Goal: Task Accomplishment & Management: Manage account settings

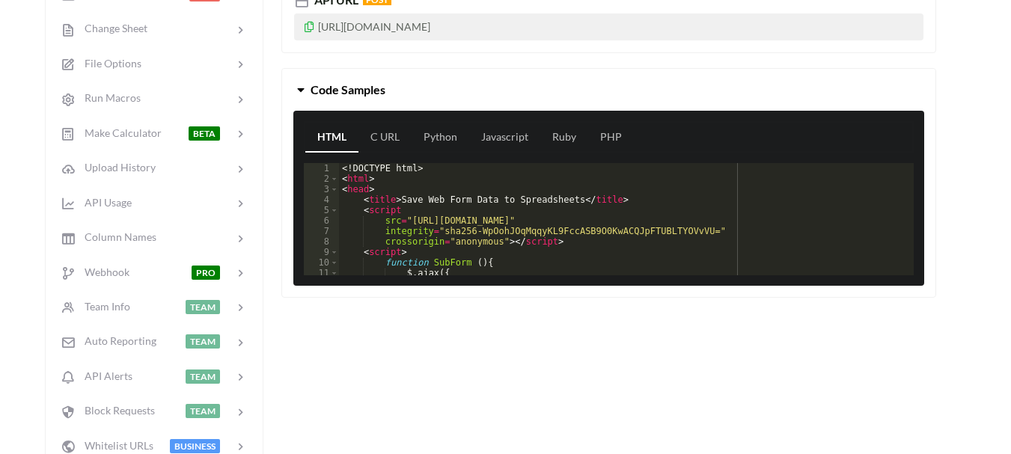
scroll to position [275, 0]
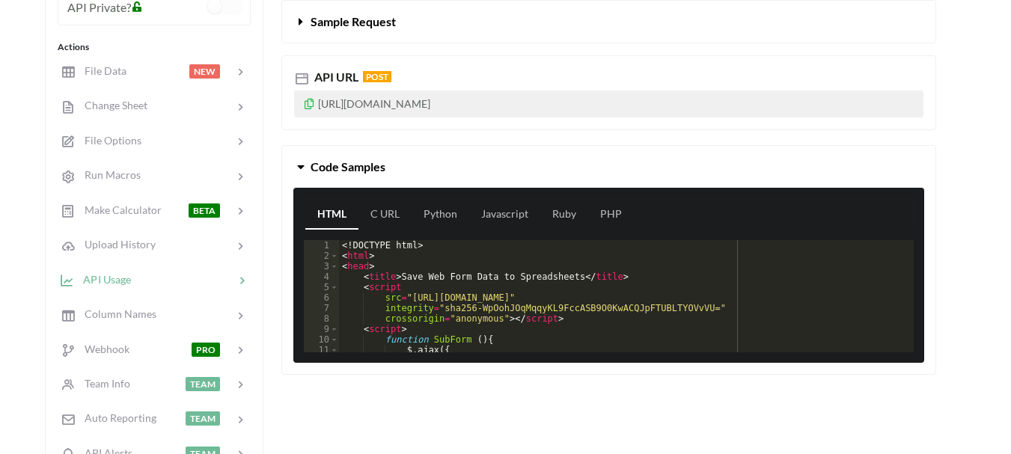
click at [123, 275] on span "API Usage" at bounding box center [102, 278] width 57 height 13
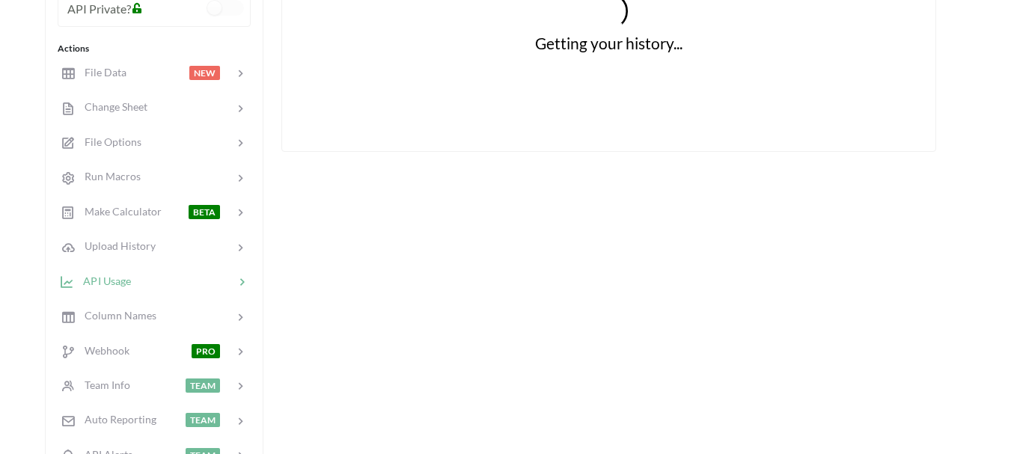
scroll to position [276, 0]
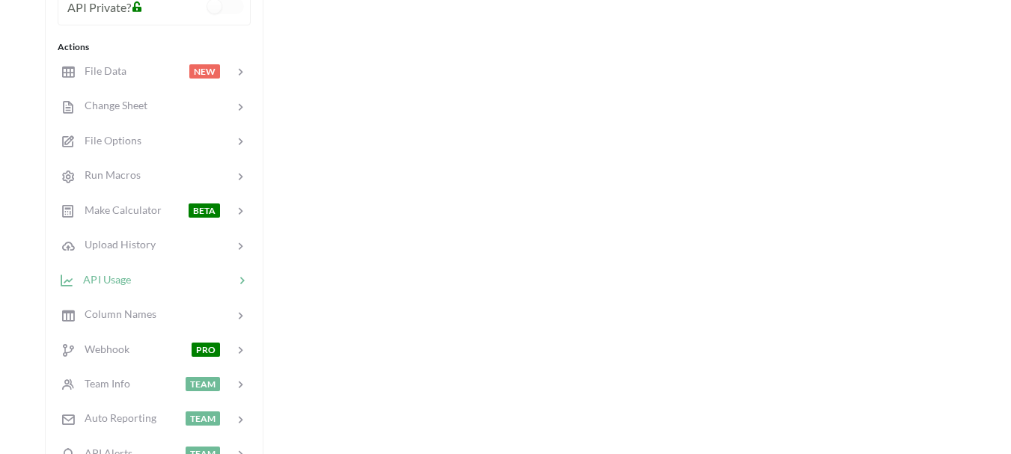
click at [238, 286] on icon at bounding box center [241, 280] width 15 height 15
click at [117, 279] on span "API Usage" at bounding box center [102, 278] width 57 height 13
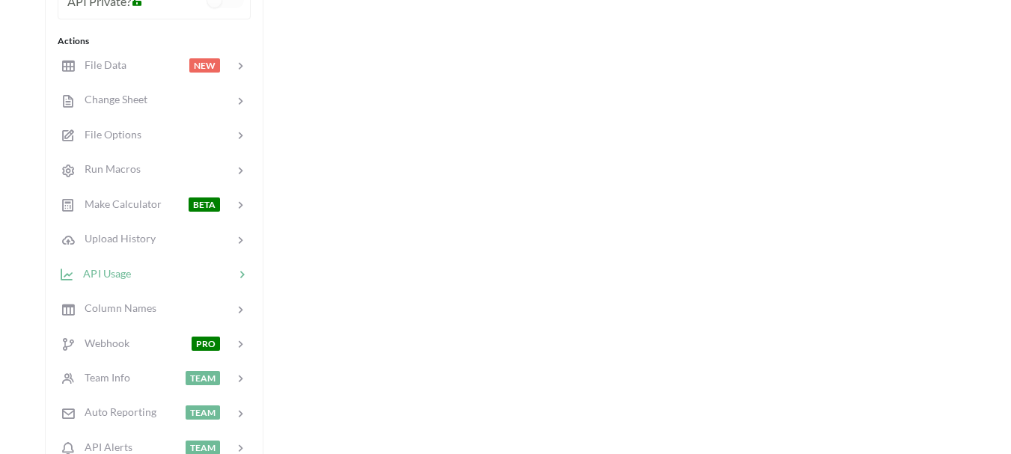
scroll to position [279, 0]
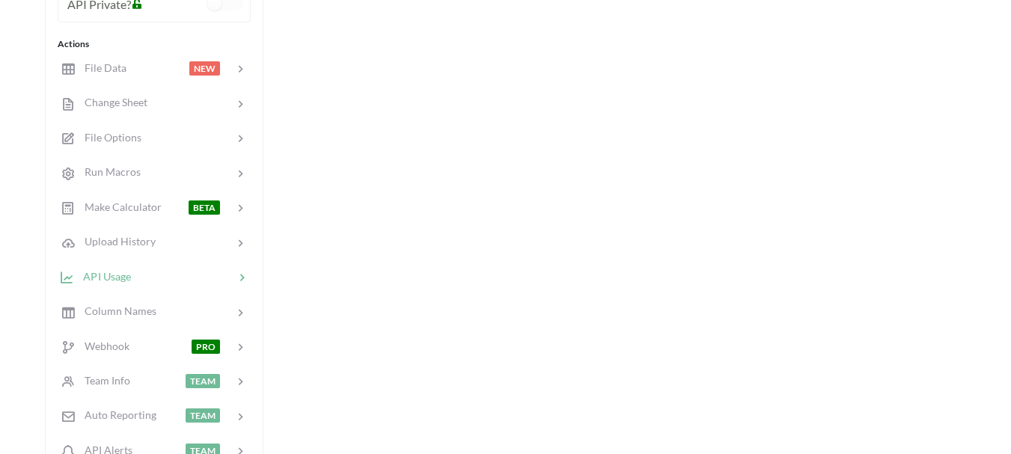
click at [245, 278] on icon at bounding box center [241, 277] width 15 height 15
click at [169, 319] on div at bounding box center [195, 311] width 78 height 17
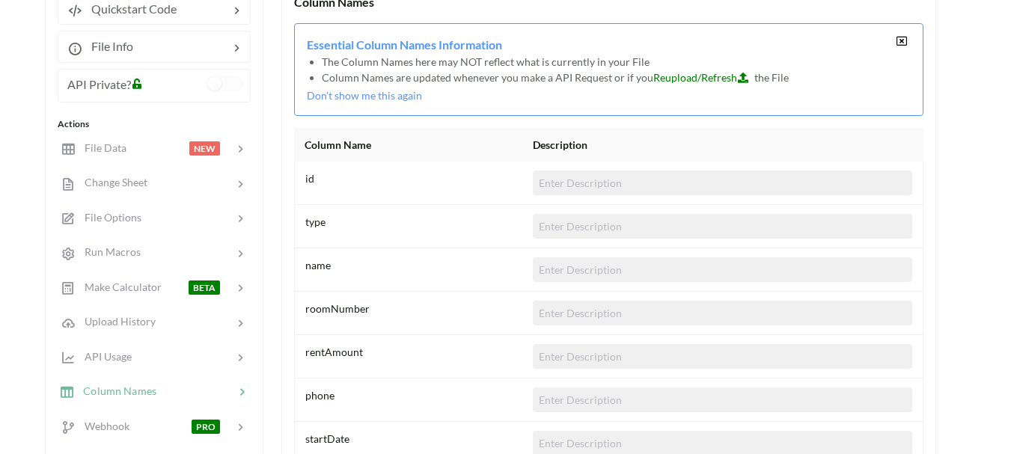
scroll to position [217, 0]
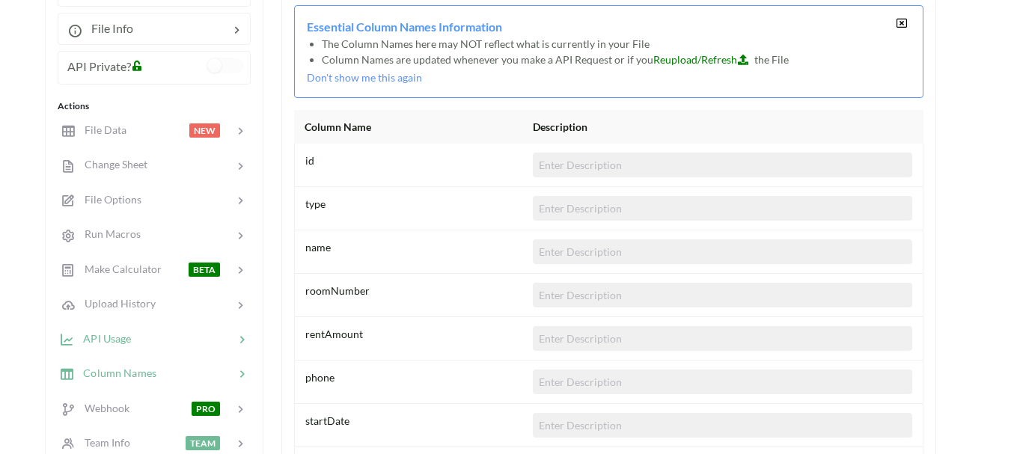
click at [121, 348] on div "API Usage" at bounding box center [153, 338] width 197 height 35
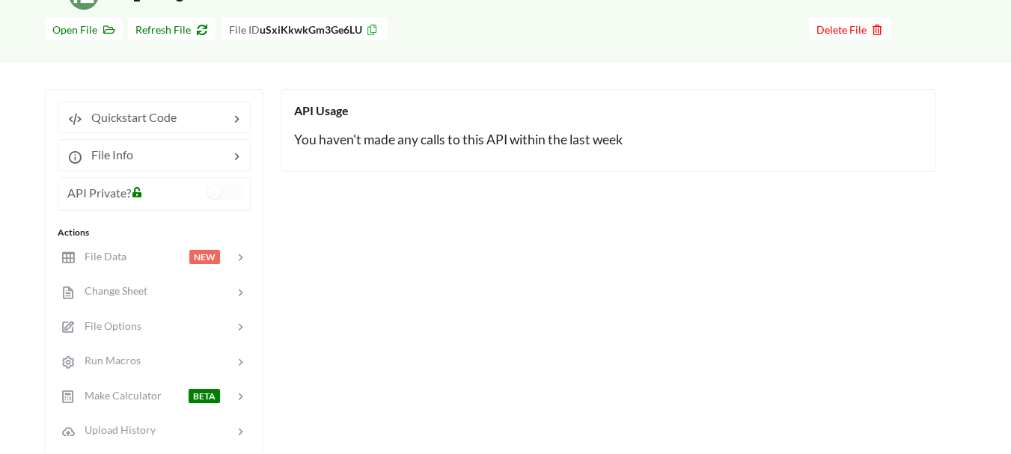
scroll to position [0, 0]
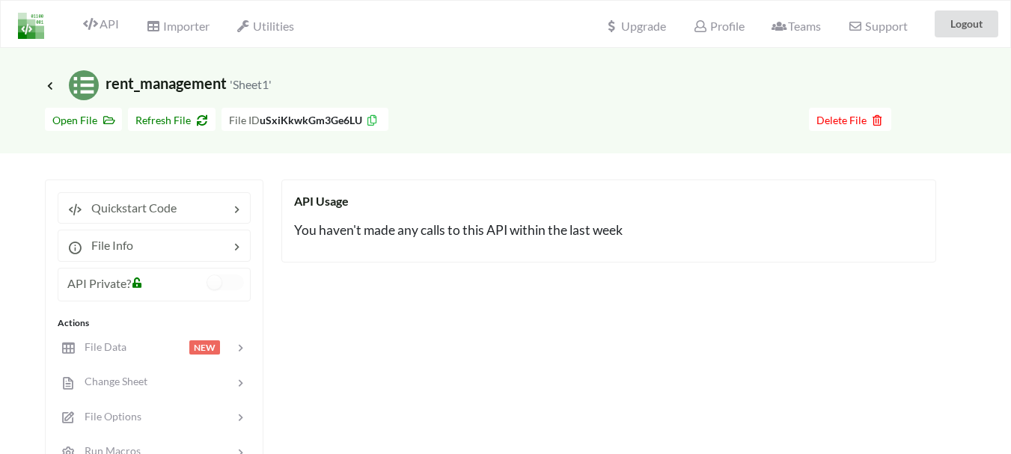
click at [408, 231] on h5 "You haven't made any calls to this API within the last week" at bounding box center [608, 230] width 629 height 16
click at [268, 26] on span "Utilities" at bounding box center [265, 28] width 58 height 18
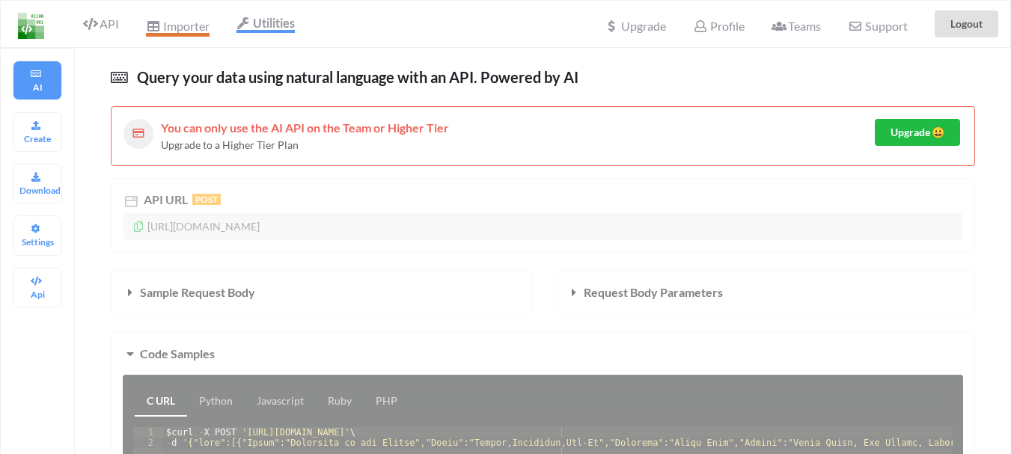
click at [189, 22] on span "Importer" at bounding box center [177, 28] width 63 height 18
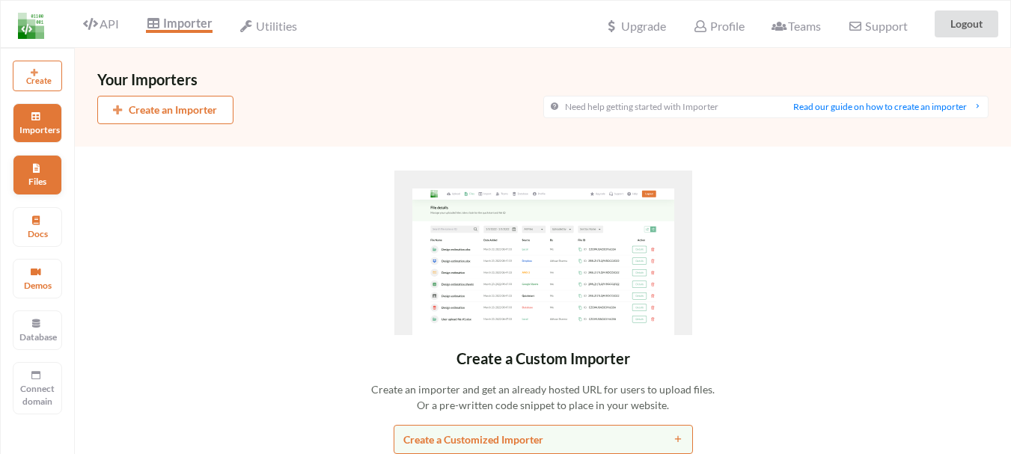
click at [33, 178] on p "Files" at bounding box center [37, 181] width 36 height 13
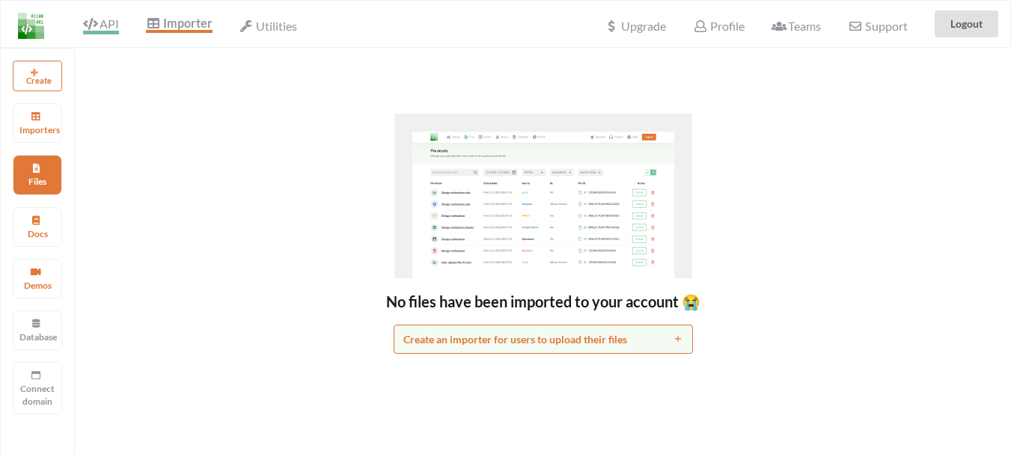
click at [103, 21] on span "API" at bounding box center [101, 25] width 36 height 18
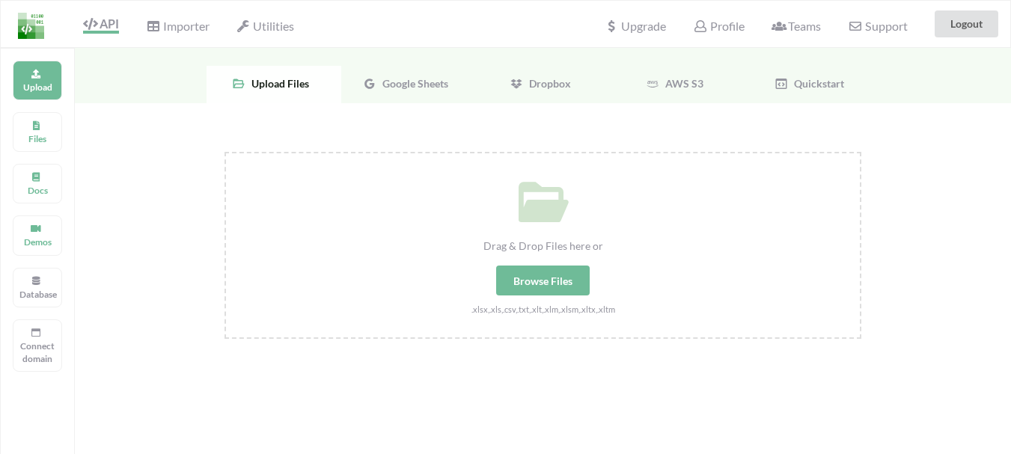
click at [405, 82] on span "Google Sheets" at bounding box center [412, 83] width 72 height 13
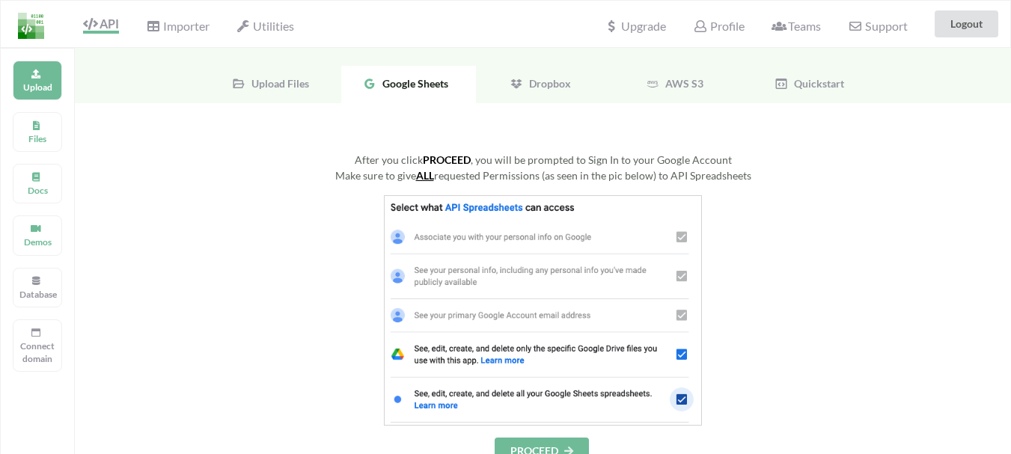
click at [105, 15] on div "API" at bounding box center [94, 24] width 67 height 28
click at [105, 28] on span "API" at bounding box center [101, 25] width 36 height 18
click at [115, 25] on span "API" at bounding box center [101, 25] width 36 height 18
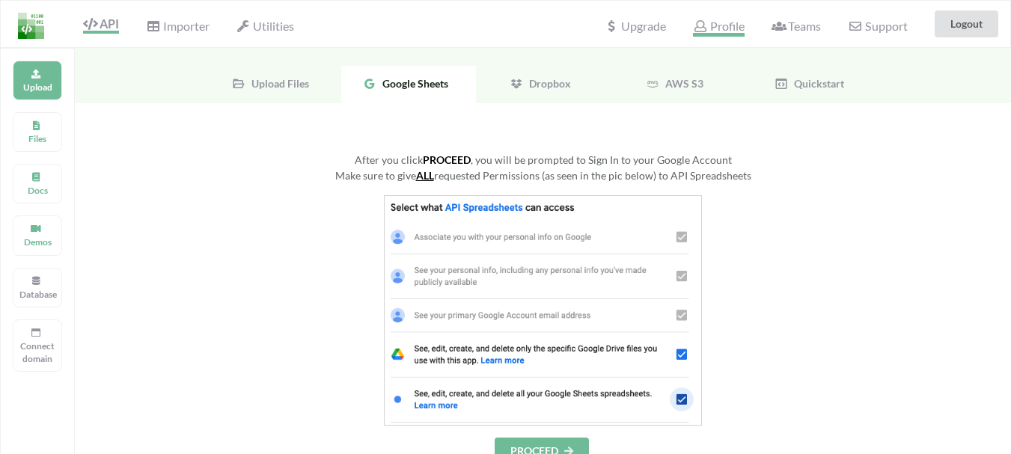
click at [721, 22] on span "Profile" at bounding box center [718, 28] width 51 height 18
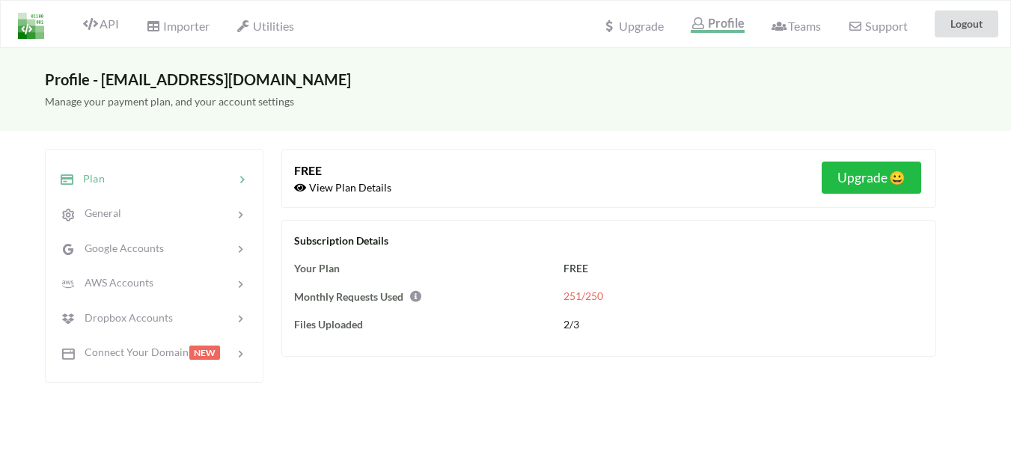
click at [419, 298] on icon at bounding box center [411, 293] width 13 height 11
click at [704, 304] on div "Subscription Details Your Plan FREE Monthly Requests Used 251/250 Files Uploade…" at bounding box center [608, 288] width 655 height 137
